Goal: Transaction & Acquisition: Purchase product/service

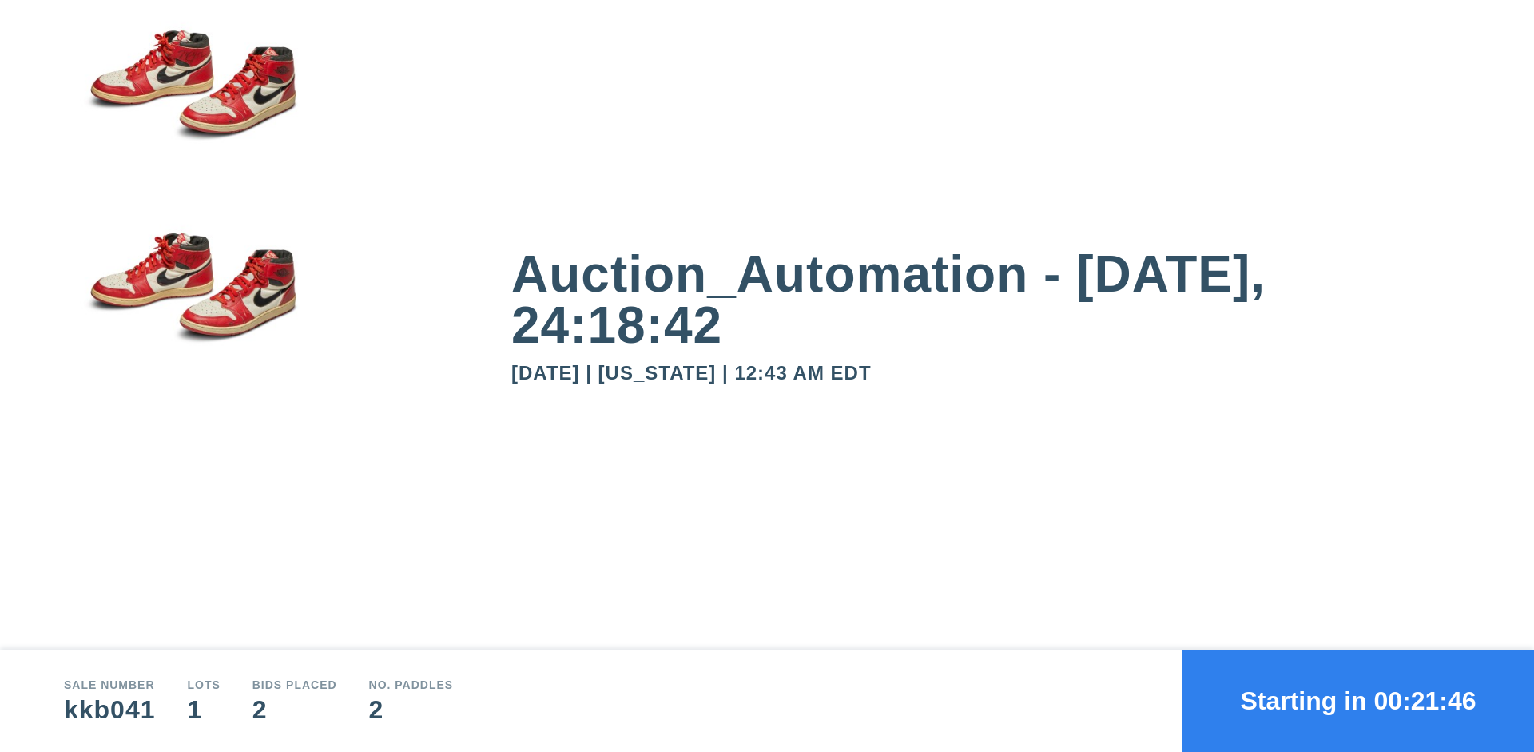
click at [1358, 701] on button "Starting in 00:21:46" at bounding box center [1358, 700] width 352 height 102
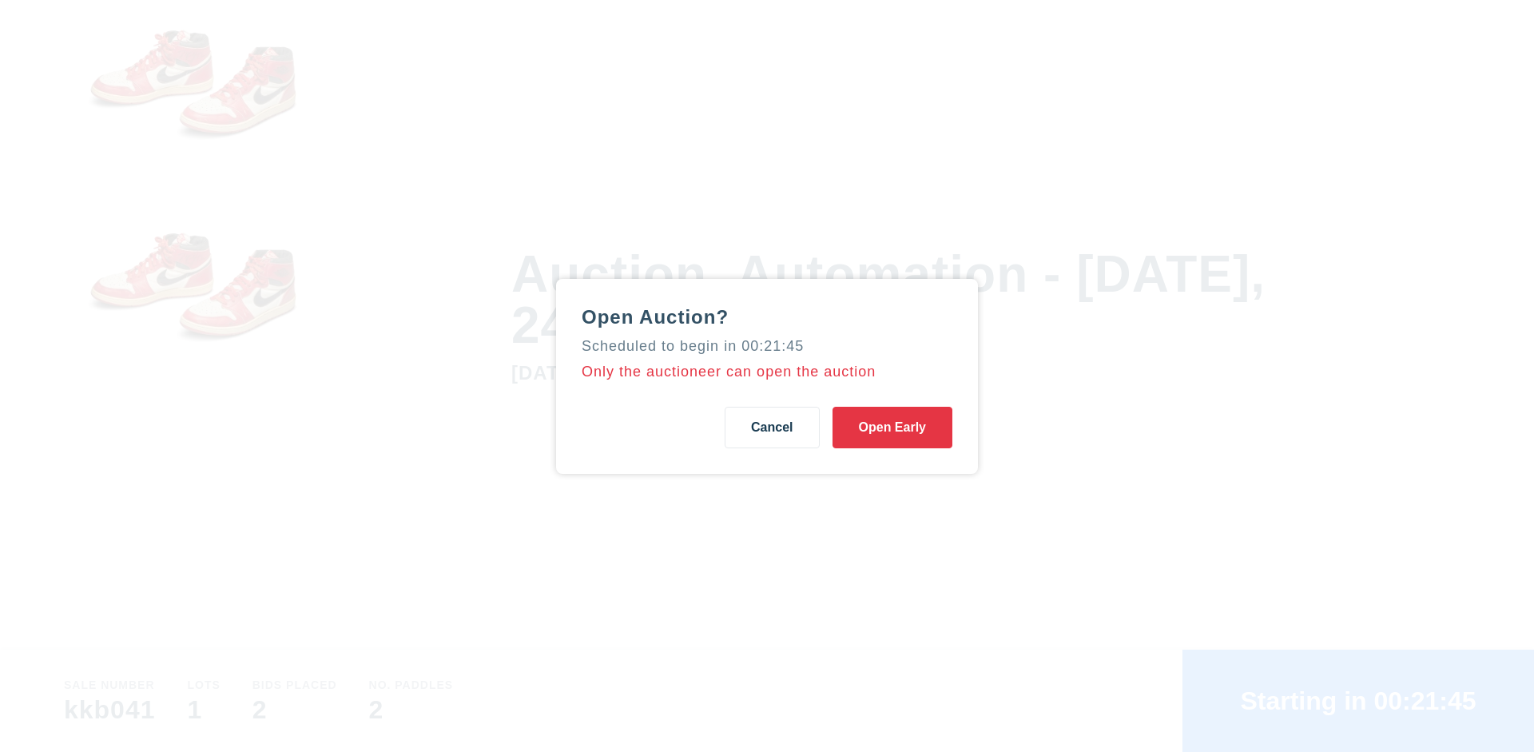
click at [892, 427] on button "Open Early" at bounding box center [892, 428] width 120 height 42
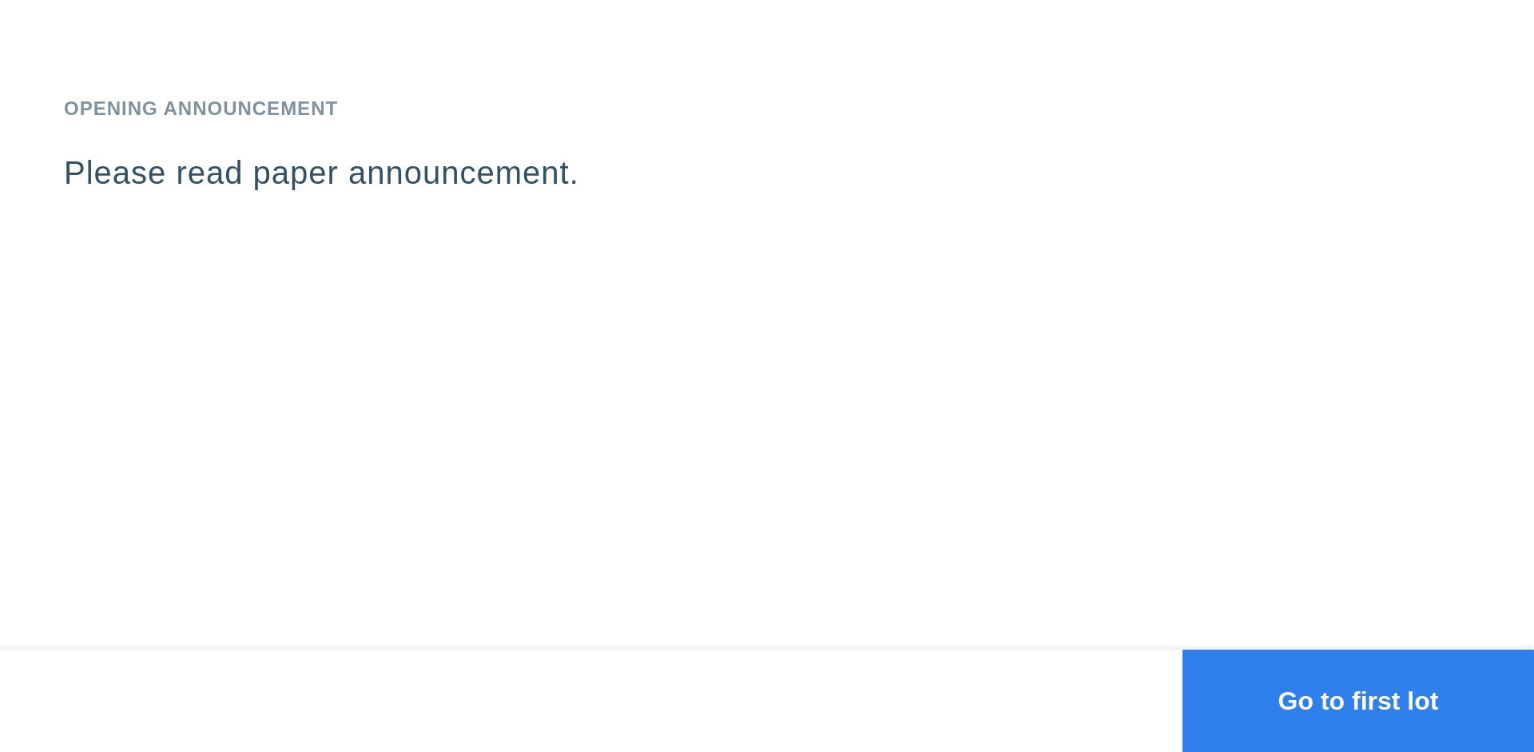
click at [1358, 701] on button "Go to first lot" at bounding box center [1358, 700] width 352 height 102
